Goal: Task Accomplishment & Management: Manage account settings

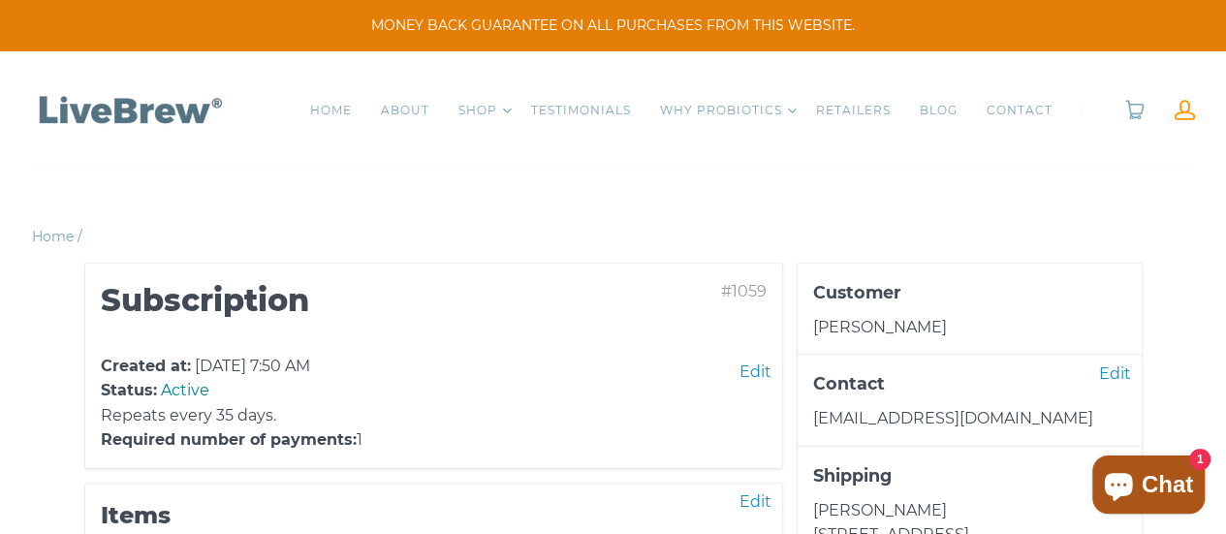
click at [1183, 116] on link at bounding box center [1185, 110] width 20 height 20
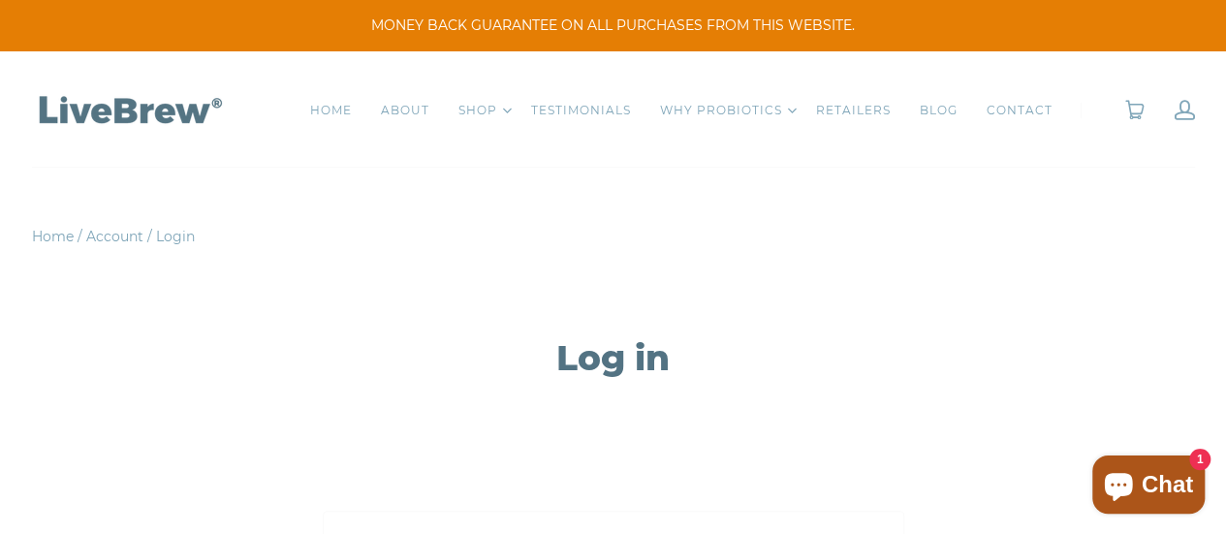
type input "[EMAIL_ADDRESS][DOMAIN_NAME]"
click at [177, 240] on span "Login" at bounding box center [175, 236] width 39 height 17
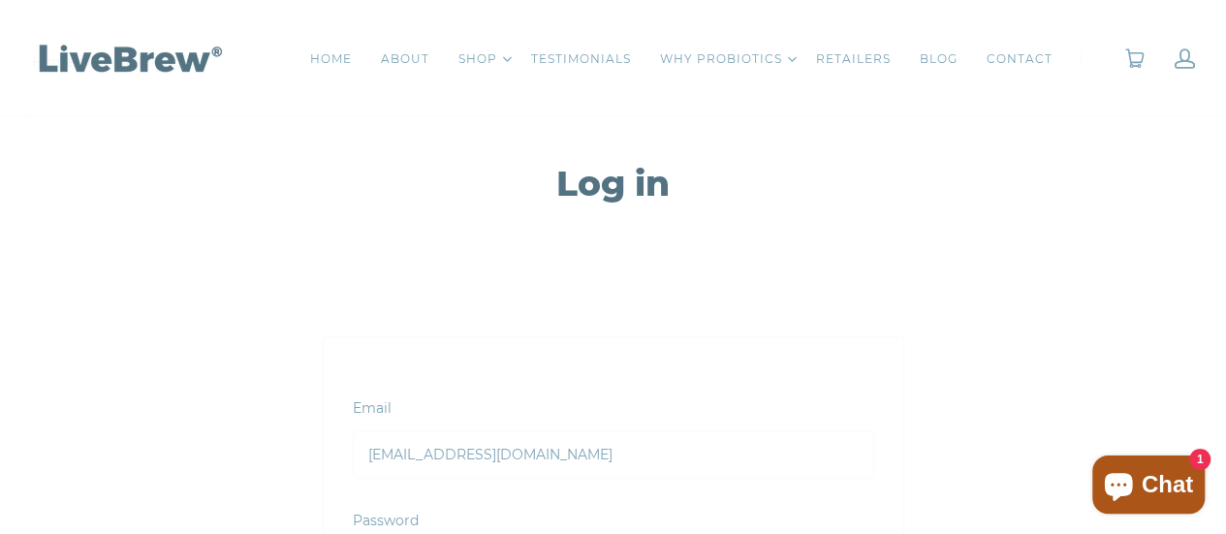
scroll to position [388, 0]
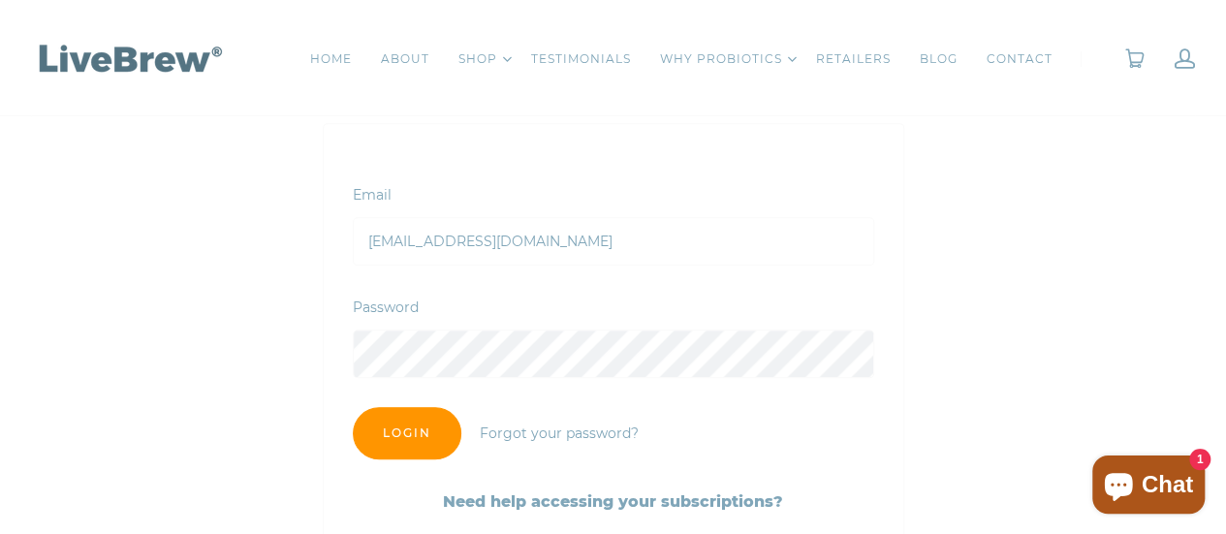
click at [436, 440] on input "Login" at bounding box center [407, 433] width 109 height 52
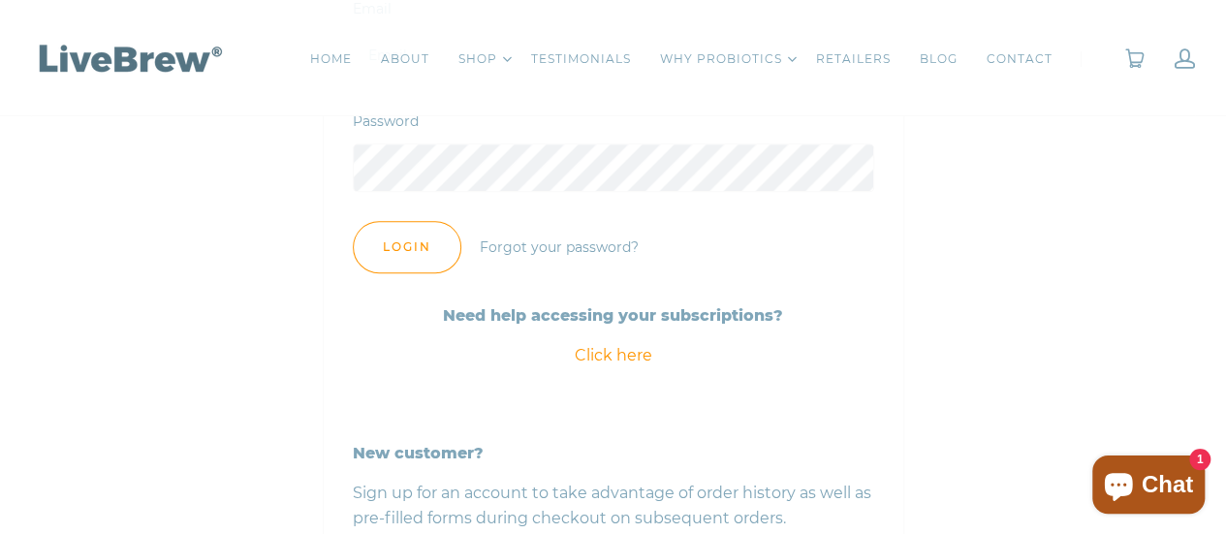
scroll to position [582, 0]
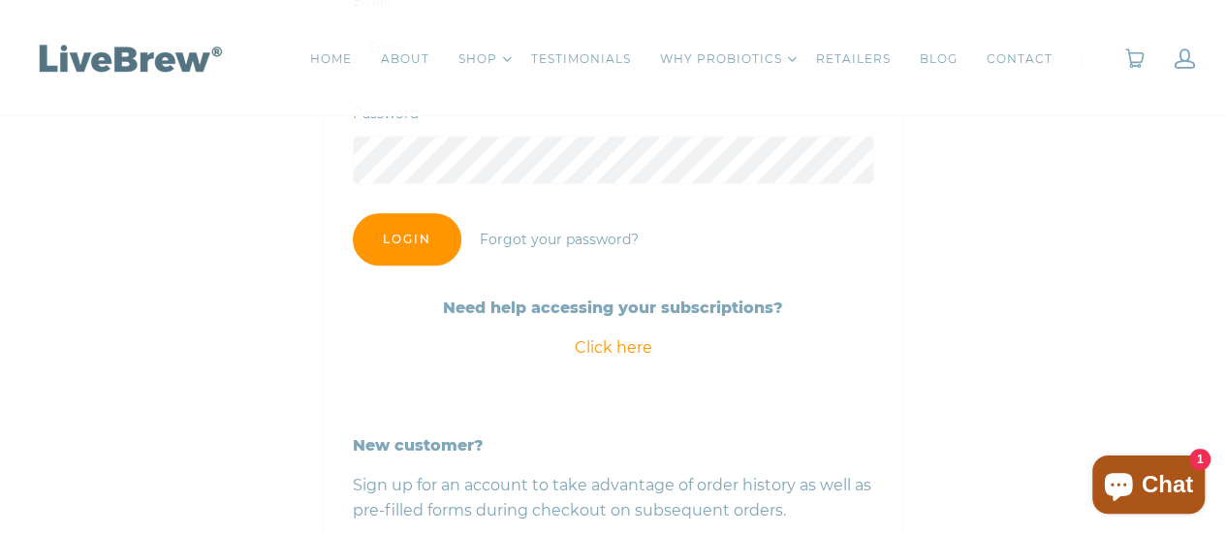
type input "[EMAIL_ADDRESS][DOMAIN_NAME]"
click at [423, 234] on input "Login" at bounding box center [407, 239] width 109 height 52
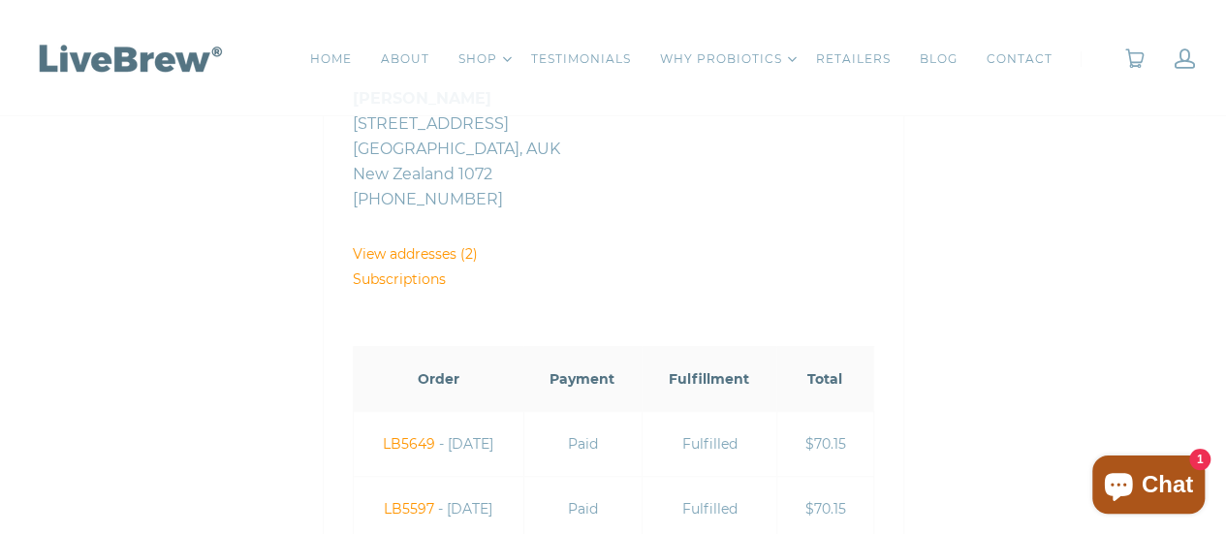
scroll to position [582, 0]
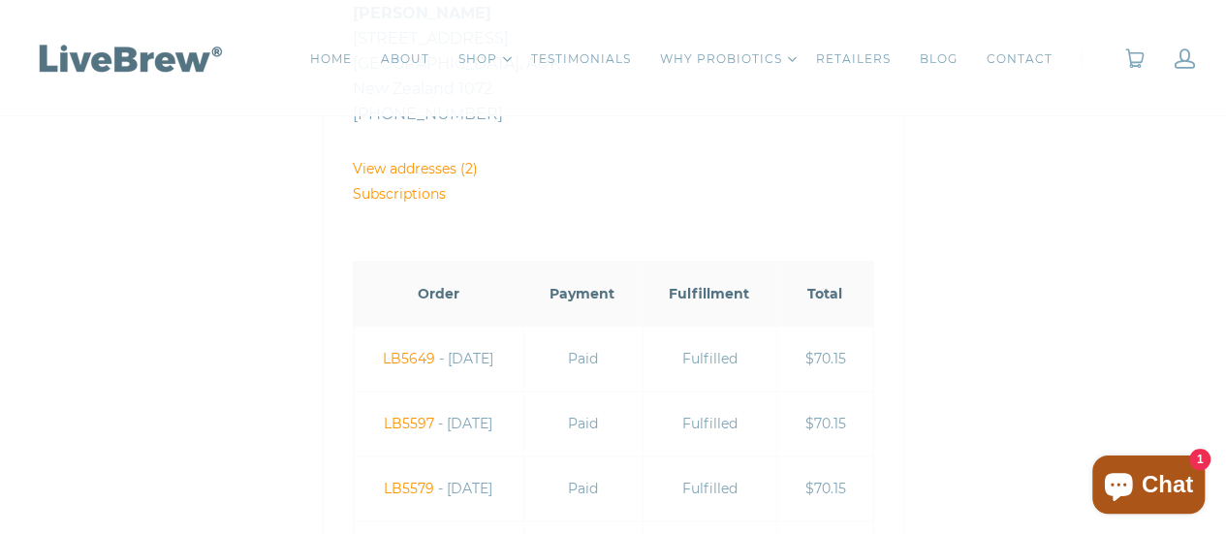
click at [430, 195] on link "Subscriptions" at bounding box center [399, 193] width 93 height 17
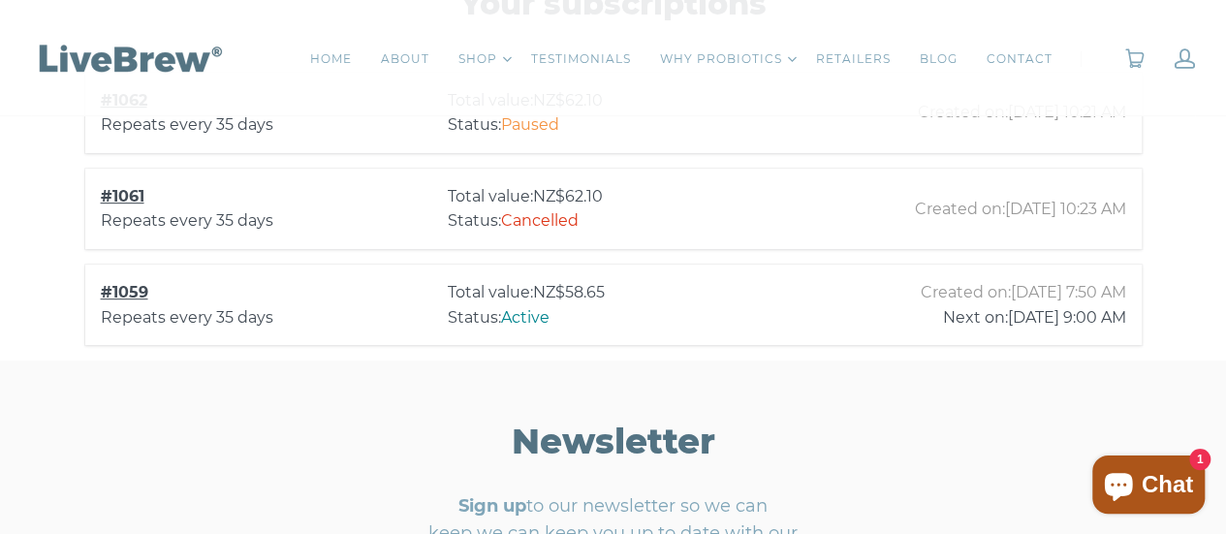
scroll to position [173, 0]
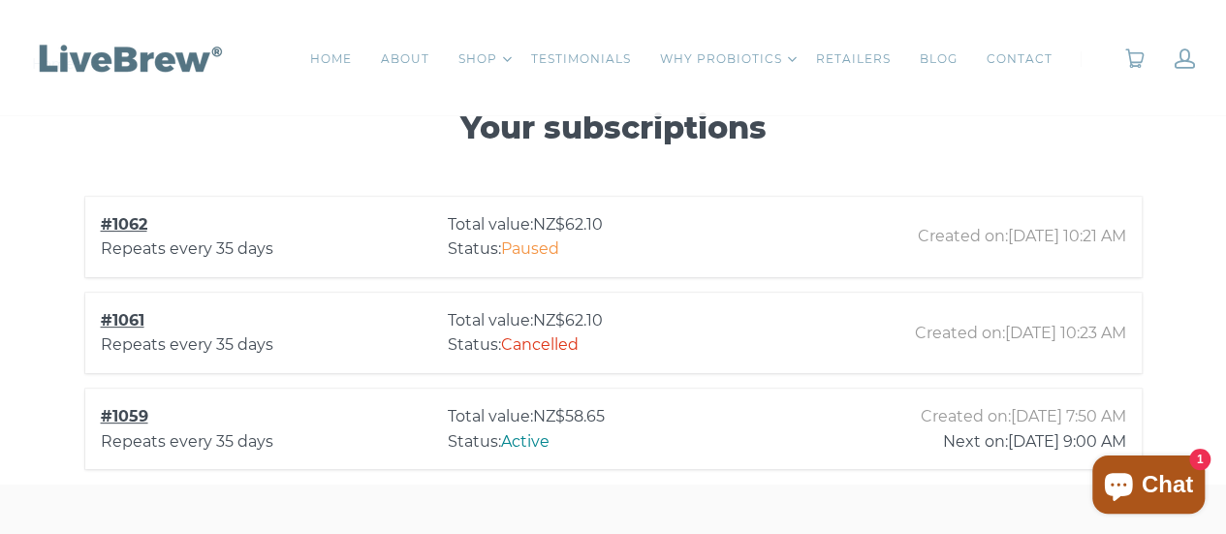
click at [126, 223] on link "#1062" at bounding box center [124, 224] width 47 height 18
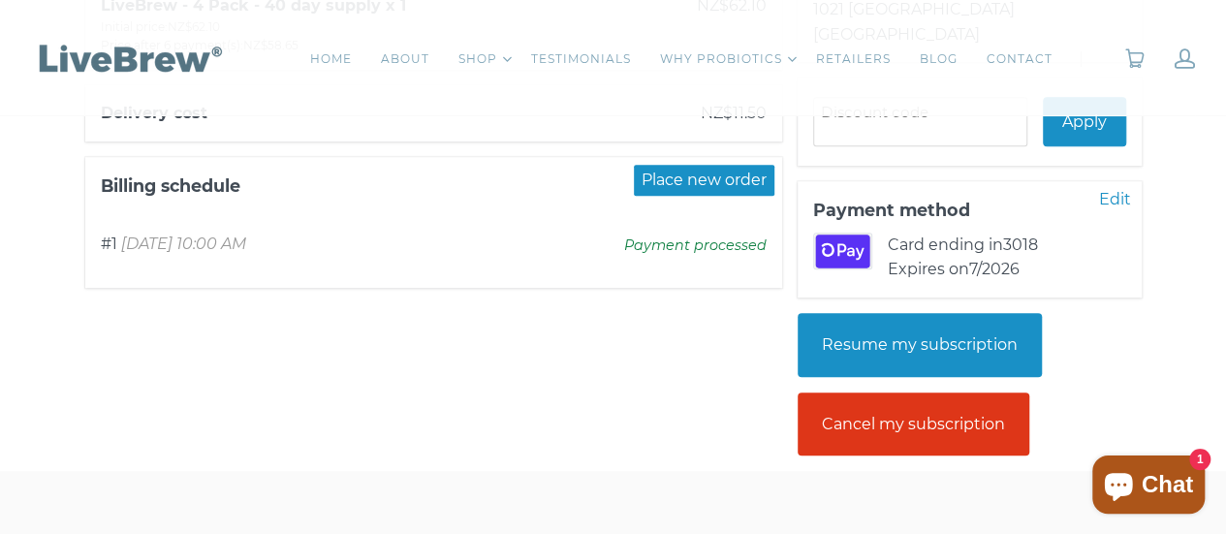
scroll to position [582, 0]
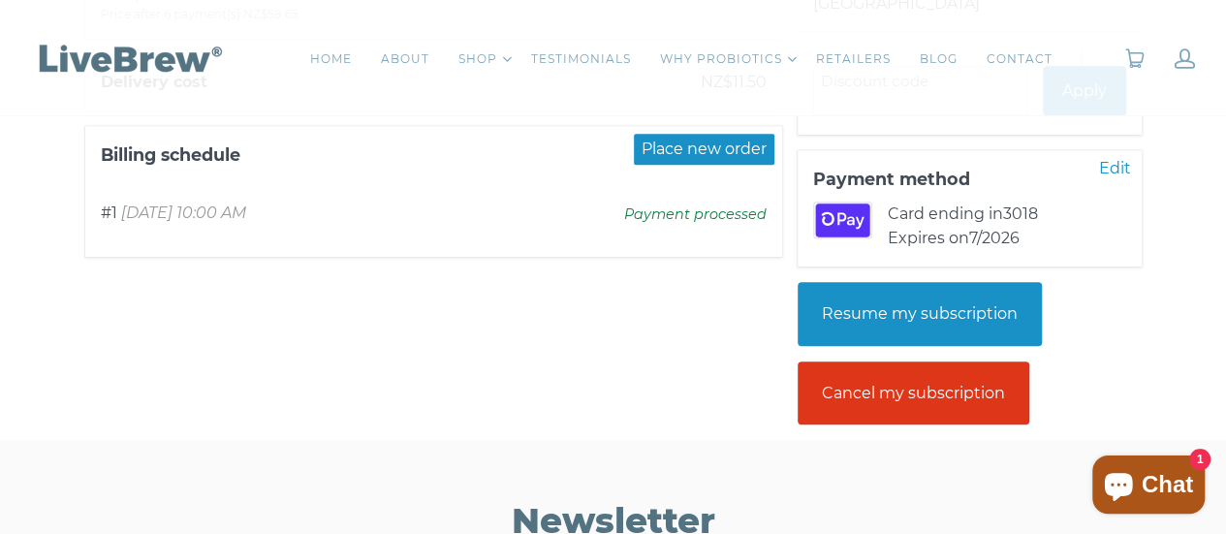
click at [962, 391] on div "Cancel my subscription" at bounding box center [914, 394] width 232 height 64
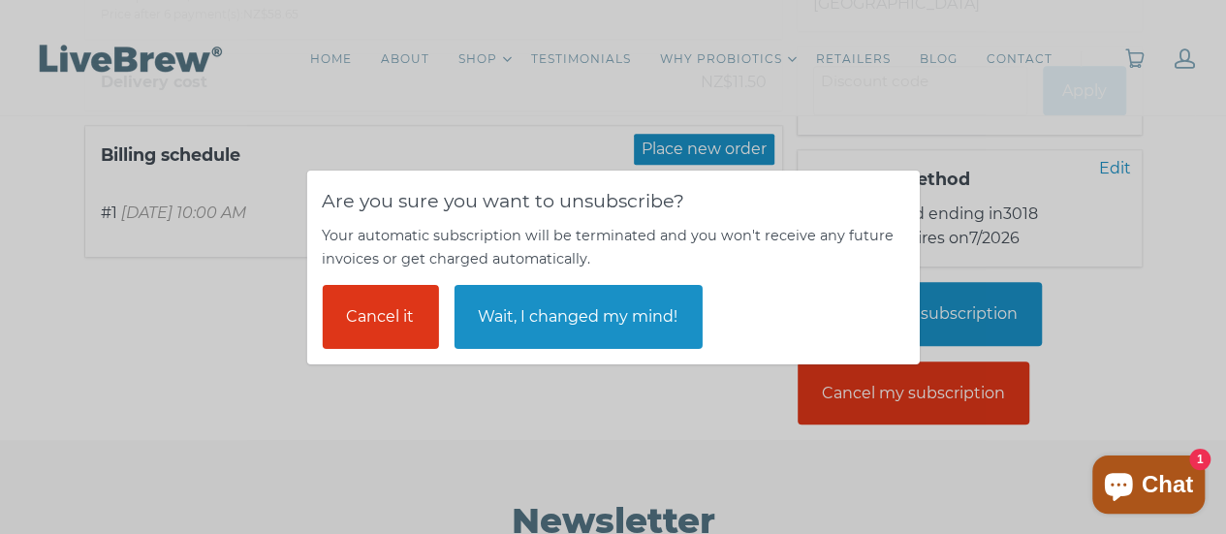
click at [389, 322] on div "Cancel it" at bounding box center [380, 317] width 116 height 64
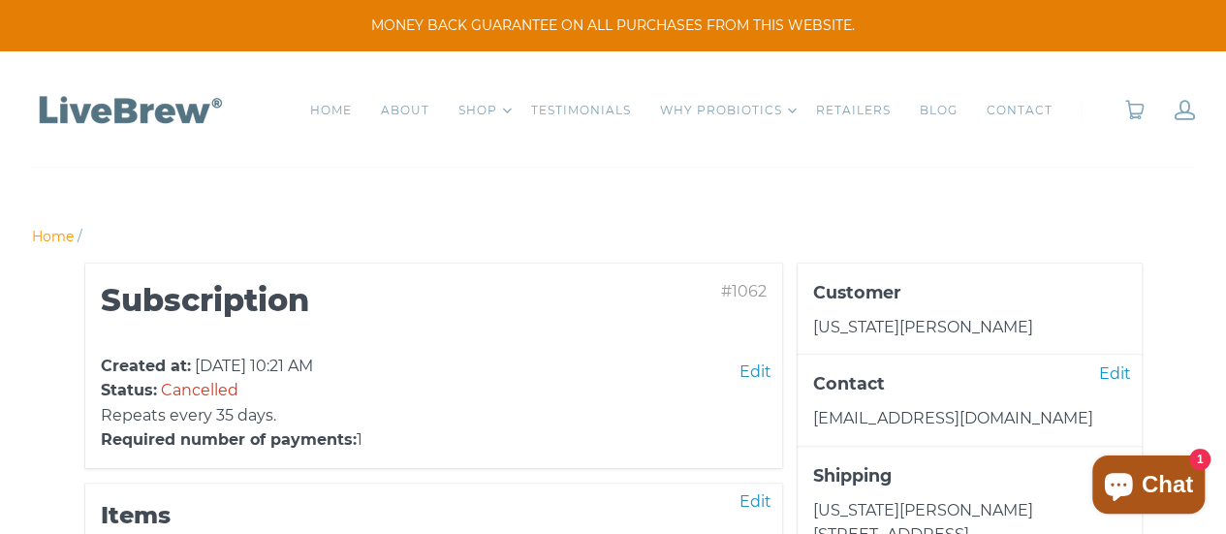
click at [53, 231] on link "Home" at bounding box center [53, 236] width 42 height 17
